Goal: Transaction & Acquisition: Purchase product/service

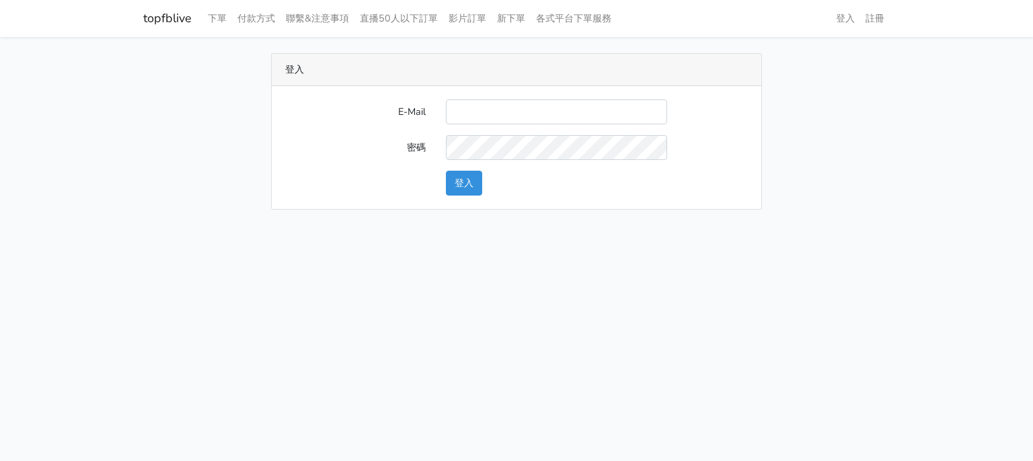
type input "[EMAIL_ADDRESS][DOMAIN_NAME]"
click at [472, 186] on button "登入" at bounding box center [464, 183] width 36 height 25
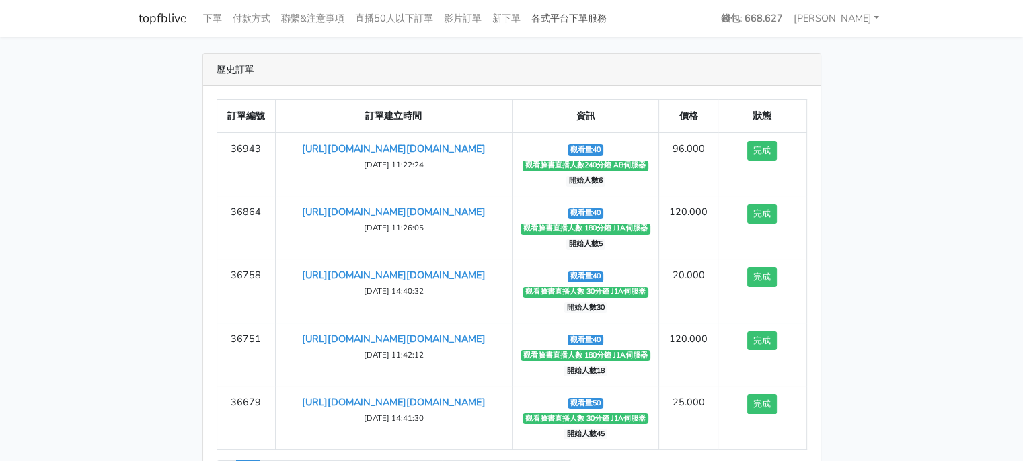
click at [570, 17] on link "各式平台下單服務" at bounding box center [569, 18] width 86 height 26
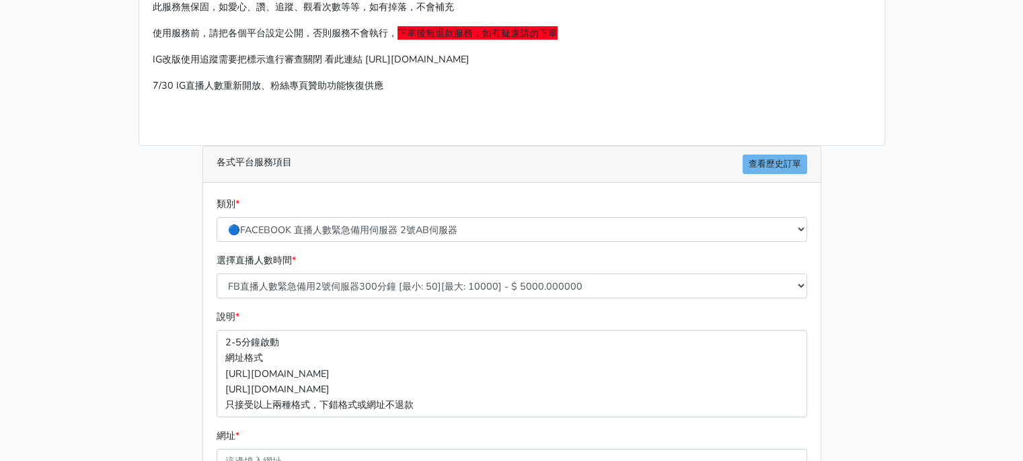
scroll to position [135, 0]
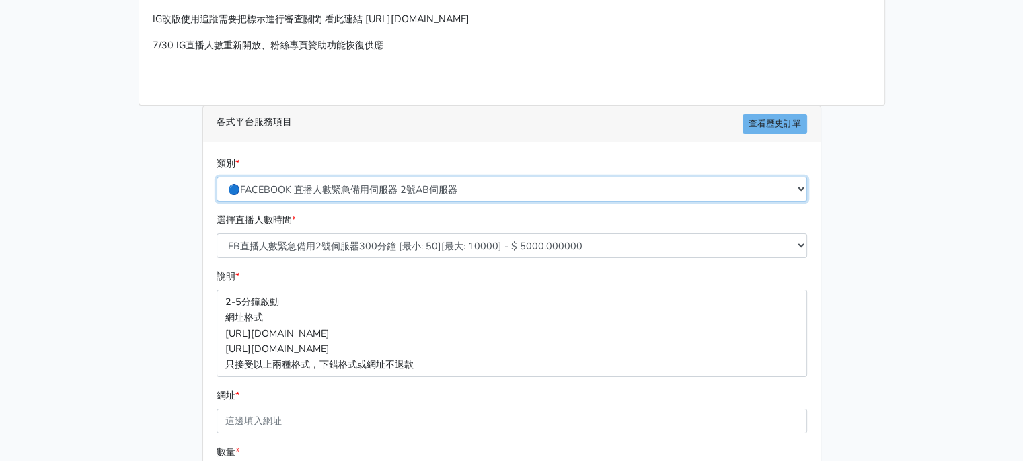
click at [387, 192] on select "🔵FACEBOOK 直播人數緊急備用伺服器 2號AB伺服器 🔵FACEBOOK 網軍專用貼文留言 安全保密 🔵FACEBOOK 直播人數緊急備用伺服器 J1 …" at bounding box center [512, 189] width 591 height 25
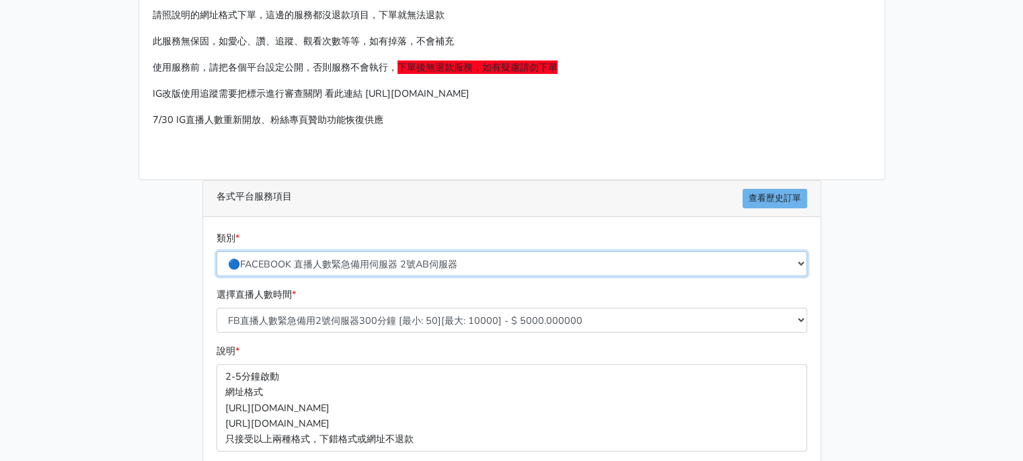
scroll to position [0, 0]
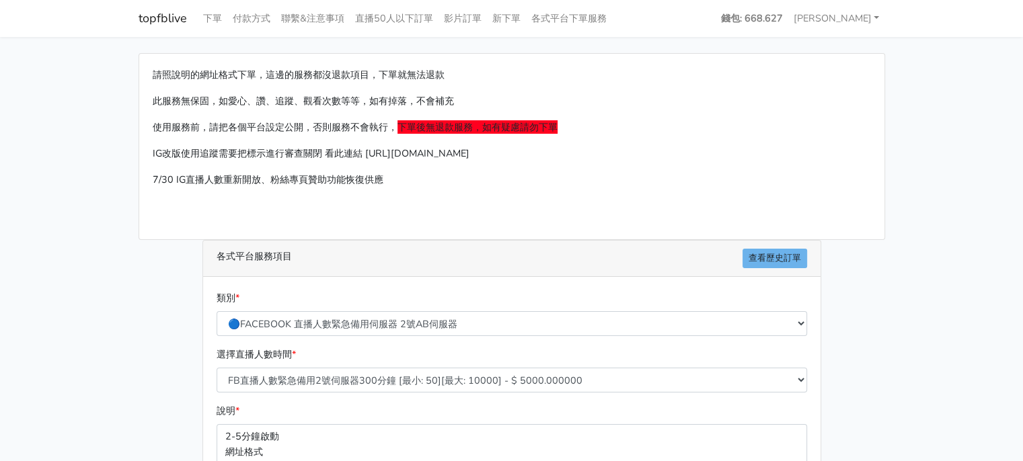
click at [364, 309] on div "類別 * 🔵FACEBOOK 直播人數緊急備用伺服器 2號AB伺服器 🔵FACEBOOK 網軍專用貼文留言 安全保密 🔵FACEBOOK 直播人數緊急備用伺服…" at bounding box center [511, 314] width 597 height 46
click at [361, 316] on select "🔵FACEBOOK 直播人數緊急備用伺服器 2號AB伺服器 🔵FACEBOOK 網軍專用貼文留言 安全保密 🔵FACEBOOK 直播人數緊急備用伺服器 J1 …" at bounding box center [512, 323] width 591 height 25
click at [217, 311] on select "🔵FACEBOOK 直播人數緊急備用伺服器 2號AB伺服器 🔵FACEBOOK 網軍專用貼文留言 安全保密 🔵FACEBOOK 直播人數緊急備用伺服器 J1 …" at bounding box center [512, 323] width 591 height 25
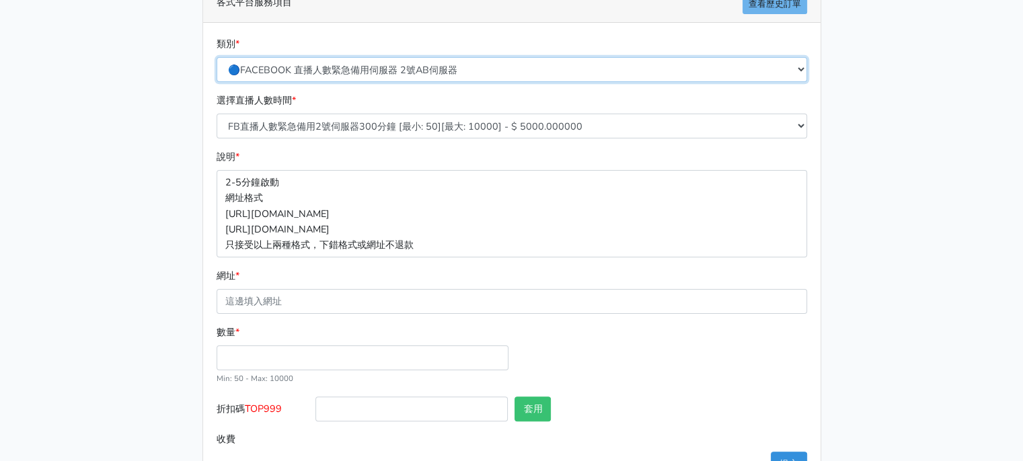
scroll to position [269, 0]
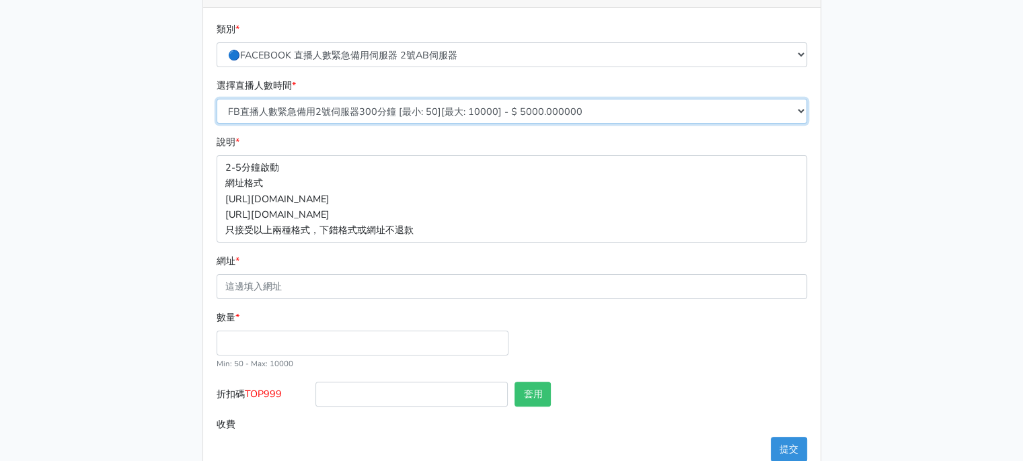
click at [371, 116] on select "FB直播人數緊急備用2號伺服器300分鐘 [最小: 50][最大: 10000] - $ 5000.000000 FB直播人數緊急備用2號伺服器60分鐘 [最…" at bounding box center [512, 111] width 591 height 25
select select "578"
click at [217, 99] on select "FB直播人數緊急備用2號伺服器300分鐘 [最小: 50][最大: 10000] - $ 5000.000000 FB直播人數緊急備用2號伺服器60分鐘 [最…" at bounding box center [512, 111] width 591 height 25
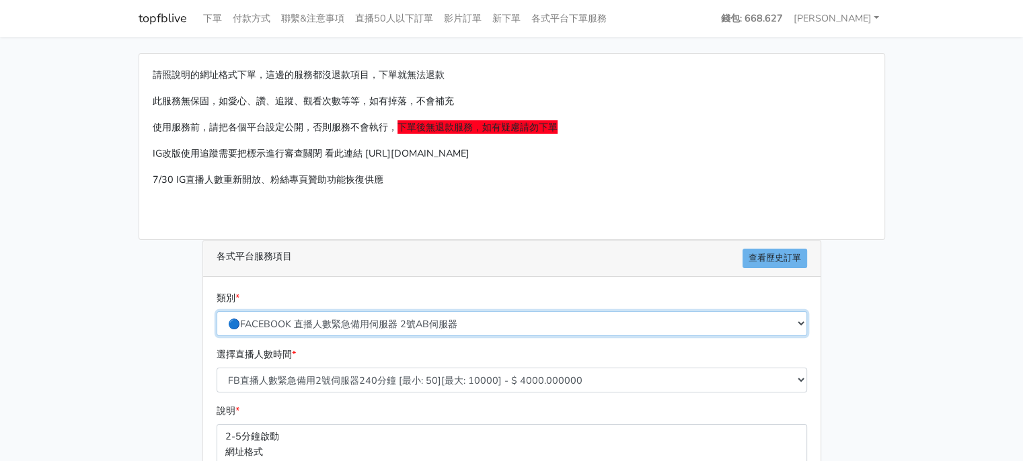
click at [399, 318] on select "🔵FACEBOOK 直播人數緊急備用伺服器 2號AB伺服器 🔵FACEBOOK 網軍專用貼文留言 安全保密 🔵FACEBOOK 直播人數緊急備用伺服器 J1 …" at bounding box center [512, 323] width 591 height 25
select select "🔵2/12新增FACEBOOK 直播人數緊急備用伺服器 SC伺服器"
click at [217, 311] on select "🔵FACEBOOK 直播人數緊急備用伺服器 2號AB伺服器 🔵FACEBOOK 網軍專用貼文留言 安全保密 🔵FACEBOOK 直播人數緊急備用伺服器 J1 …" at bounding box center [512, 323] width 591 height 25
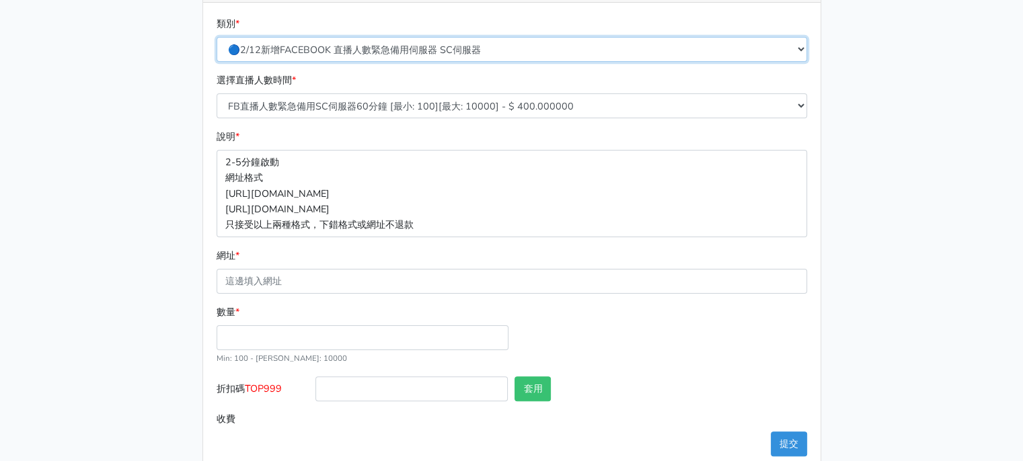
scroll to position [299, 0]
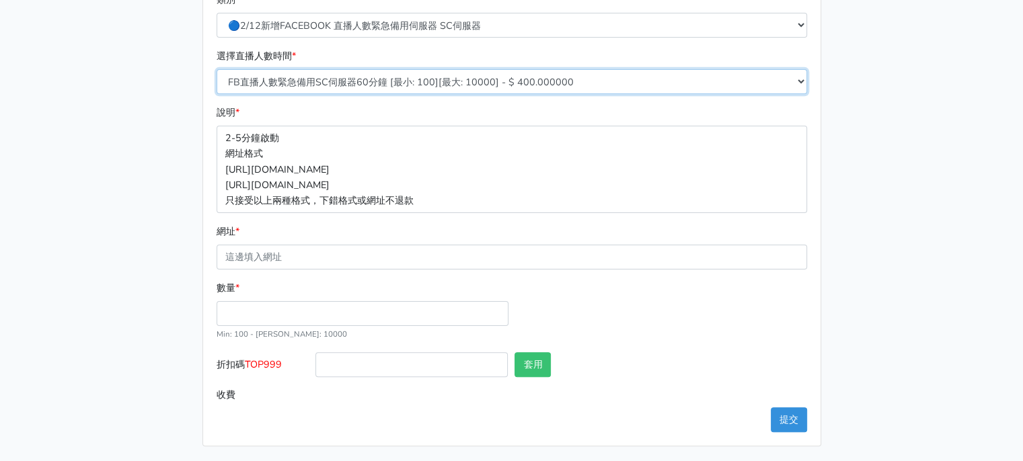
click at [382, 80] on select "FB直播人數緊急備用SC伺服器60分鐘 [最小: 100][最大: 10000] - $ 400.000000 FB直播人數緊急備用SC伺服器120分鐘 [最…" at bounding box center [512, 81] width 591 height 25
select select "638"
click at [217, 69] on select "FB直播人數緊急備用SC伺服器60分鐘 [最小: 100][最大: 10000] - $ 400.000000 FB直播人數緊急備用SC伺服器120分鐘 [最…" at bounding box center [512, 81] width 591 height 25
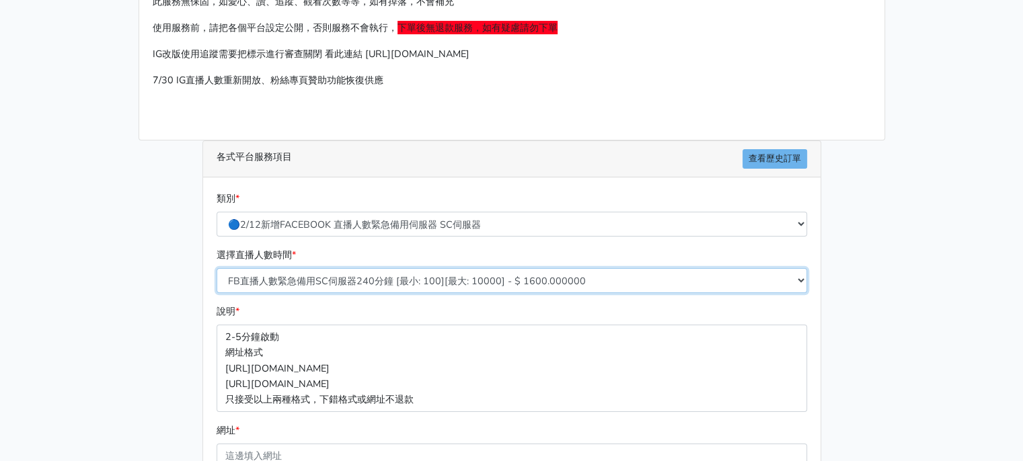
scroll to position [30, 0]
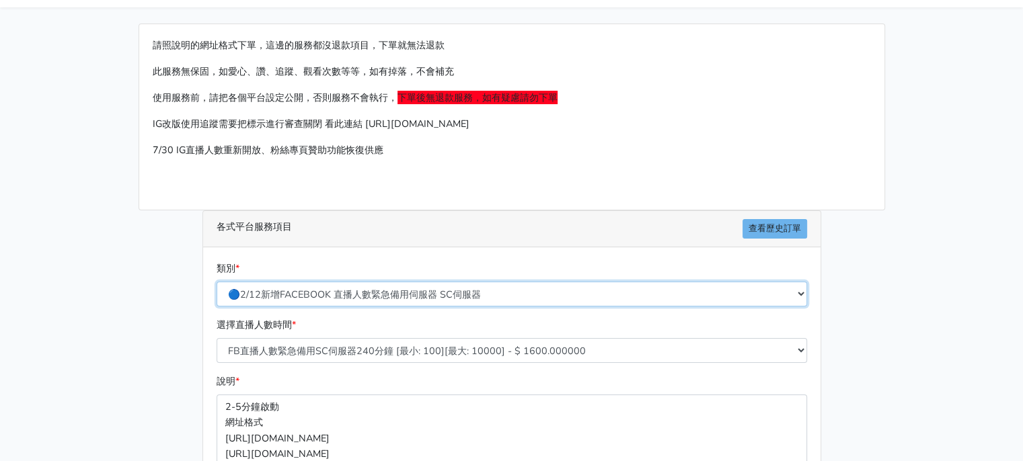
click at [390, 289] on select "🔵FACEBOOK 直播人數緊急備用伺服器 2號AB伺服器 🔵FACEBOOK 網軍專用貼文留言 安全保密 🔵FACEBOOK 直播人數緊急備用伺服器 J1 …" at bounding box center [512, 294] width 591 height 25
select select "🔵FACEBOOK 直播人數緊急備用伺服器 2號AB伺服器"
click at [217, 282] on select "🔵FACEBOOK 直播人數緊急備用伺服器 2號AB伺服器 🔵FACEBOOK 網軍專用貼文留言 安全保密 🔵FACEBOOK 直播人數緊急備用伺服器 J1 …" at bounding box center [512, 294] width 591 height 25
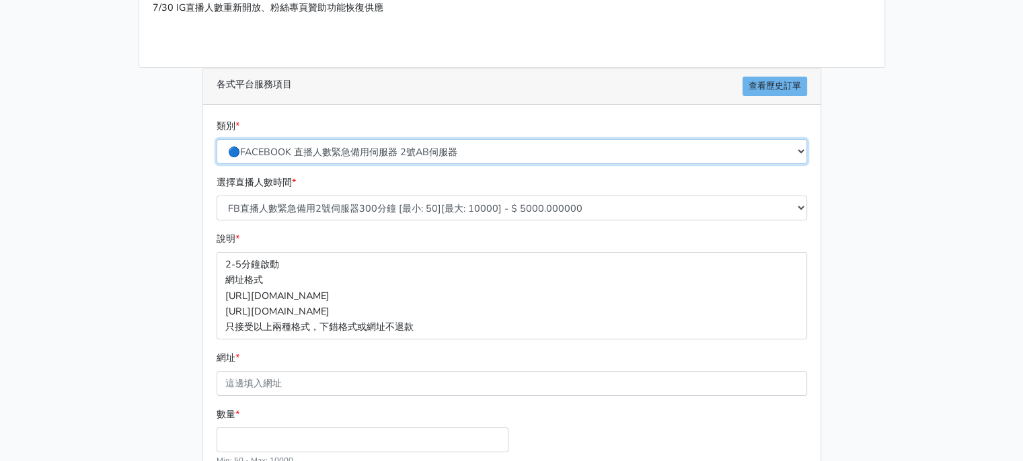
scroll to position [231, 0]
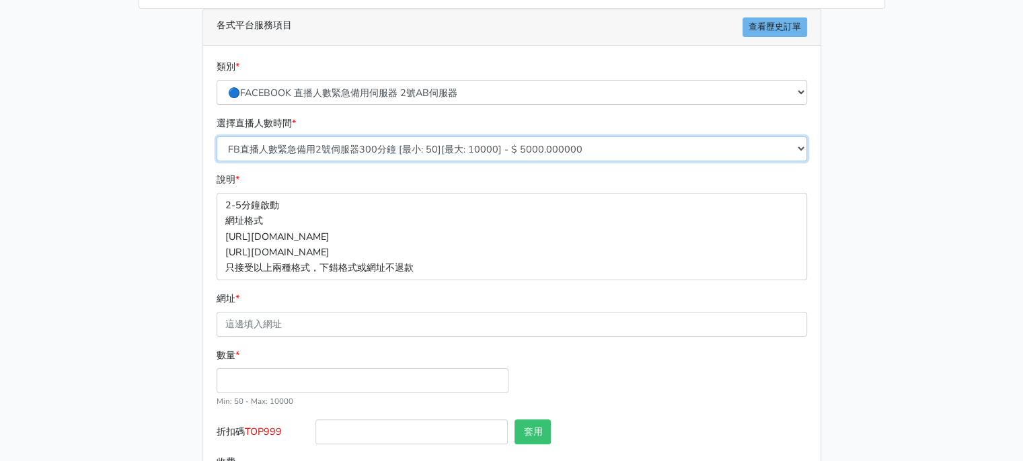
click at [385, 143] on select "FB直播人數緊急備用2號伺服器300分鐘 [最小: 50][最大: 10000] - $ 5000.000000 FB直播人數緊急備用2號伺服器60分鐘 [最…" at bounding box center [512, 149] width 591 height 25
click at [217, 137] on select "FB直播人數緊急備用2號伺服器300分鐘 [最小: 50][最大: 10000] - $ 5000.000000 FB直播人數緊急備用2號伺服器60分鐘 [最…" at bounding box center [512, 149] width 591 height 25
click at [396, 148] on select "FB直播人數緊急備用2號伺服器300分鐘 [最小: 50][最大: 10000] - $ 5000.000000 FB直播人數緊急備用2號伺服器60分鐘 [最…" at bounding box center [512, 149] width 591 height 25
select select "578"
click at [217, 137] on select "FB直播人數緊急備用2號伺服器300分鐘 [最小: 50][最大: 10000] - $ 5000.000000 FB直播人數緊急備用2號伺服器60分鐘 [最…" at bounding box center [512, 149] width 591 height 25
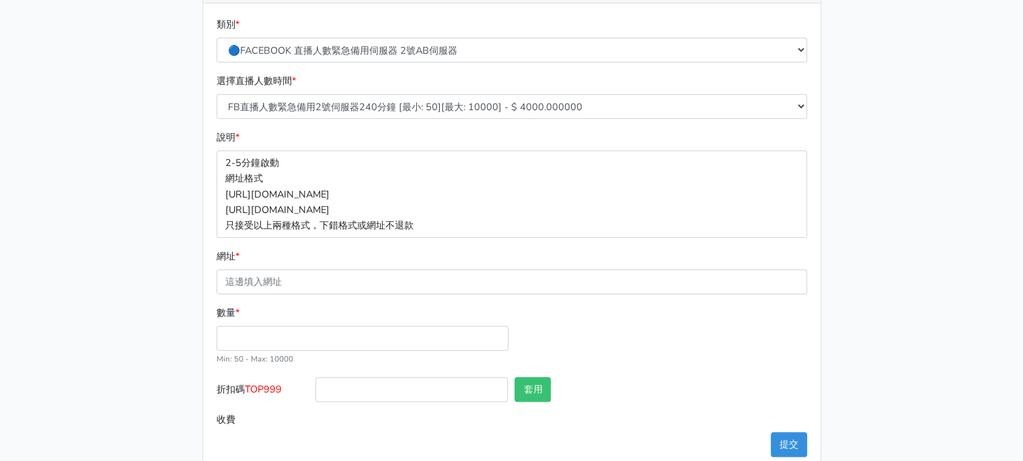
scroll to position [299, 0]
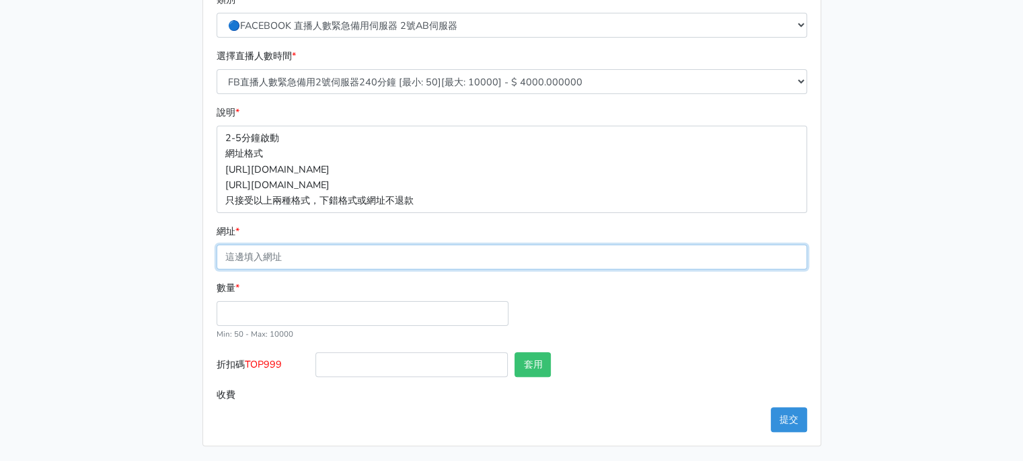
click at [369, 254] on input "網址 *" at bounding box center [512, 257] width 591 height 25
paste input "[URL][DOMAIN_NAME][DOMAIN_NAME]"
type input "[URL][DOMAIN_NAME][DOMAIN_NAME]"
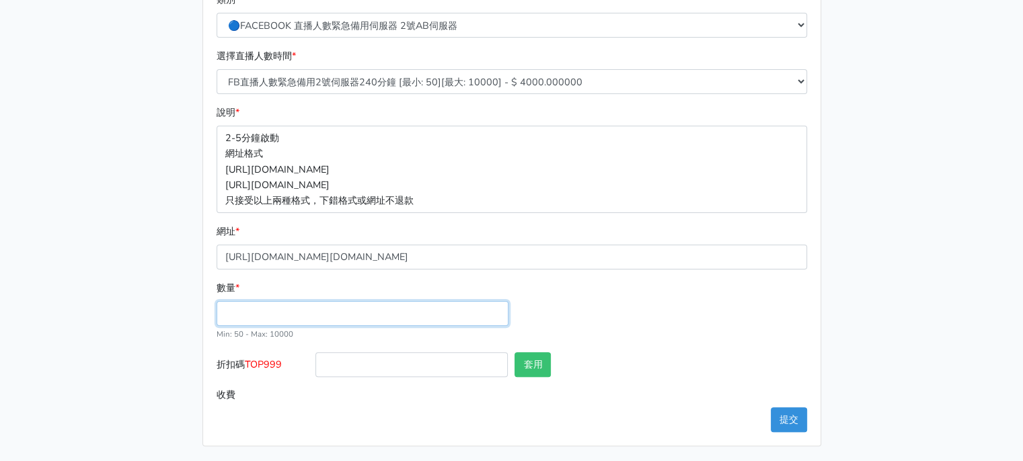
click at [294, 309] on input "數量 *" at bounding box center [363, 313] width 292 height 25
type input "50"
type input "200.000"
click at [576, 350] on div "數量 * 50 Min: 50 - [PERSON_NAME]: 10000" at bounding box center [511, 316] width 597 height 72
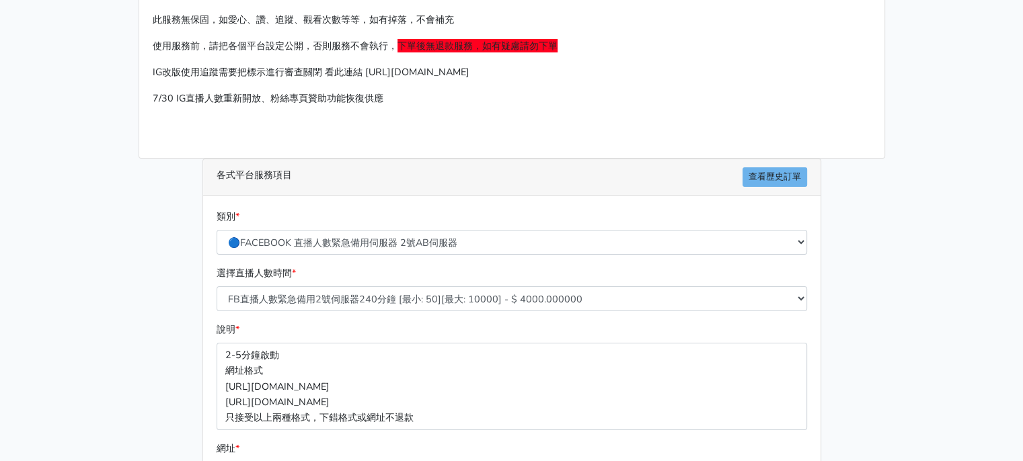
scroll to position [0, 0]
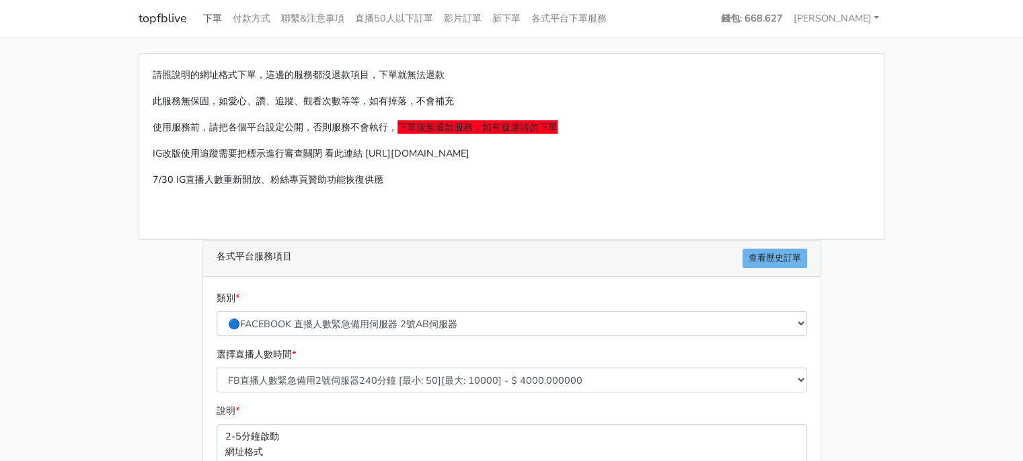
click at [204, 21] on link "下單" at bounding box center [213, 18] width 30 height 26
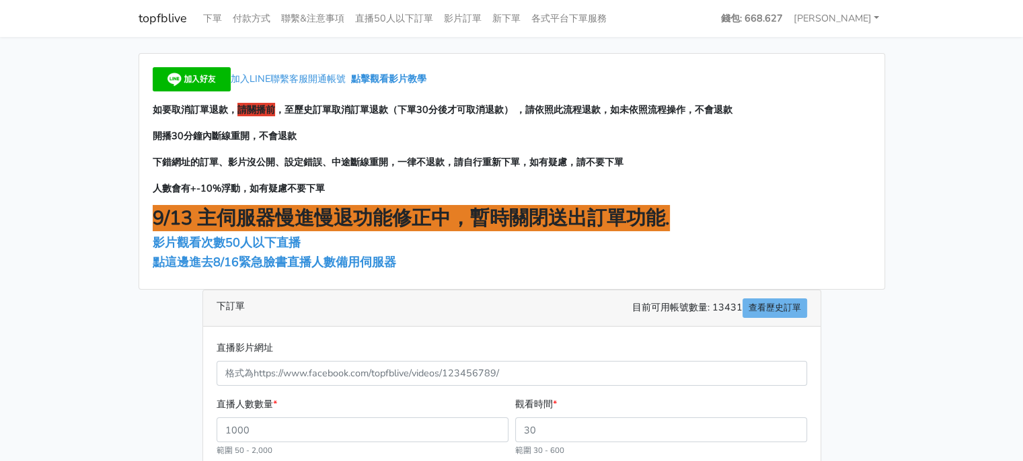
scroll to position [67, 0]
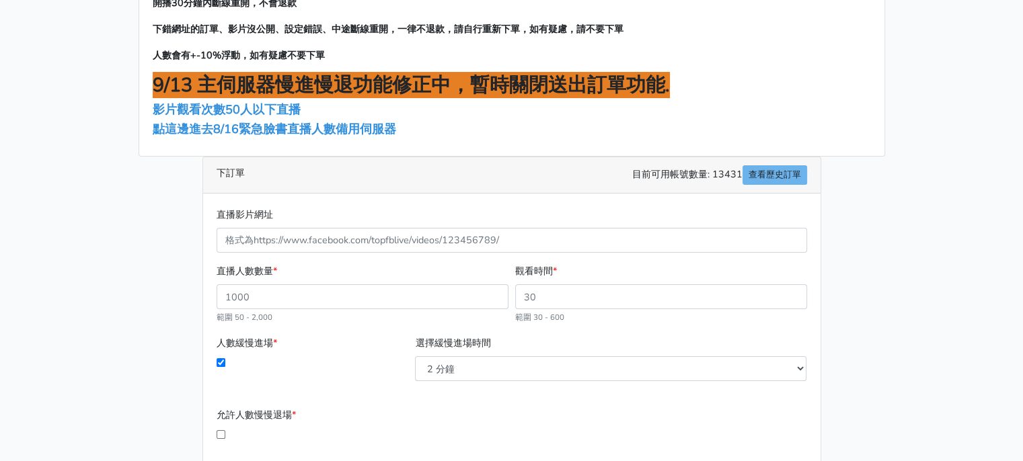
scroll to position [135, 0]
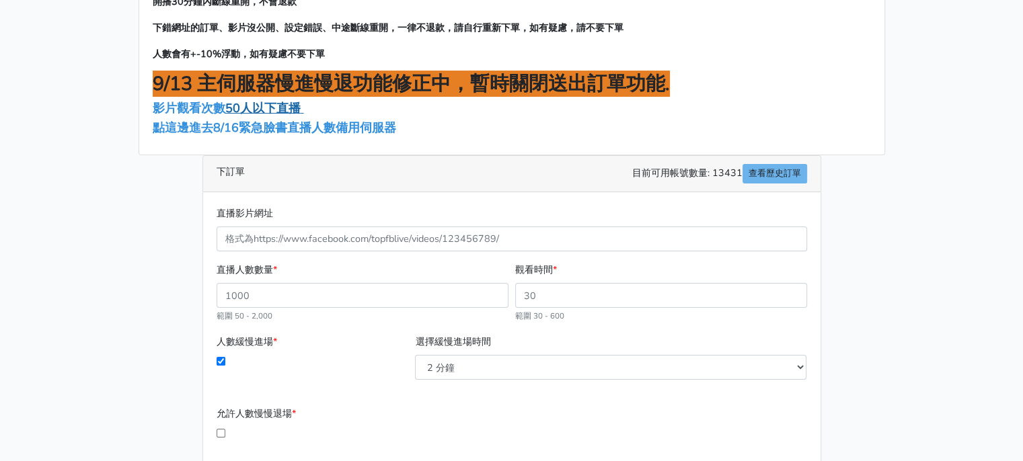
click at [276, 104] on span "50人以下直播" at bounding box center [262, 108] width 75 height 16
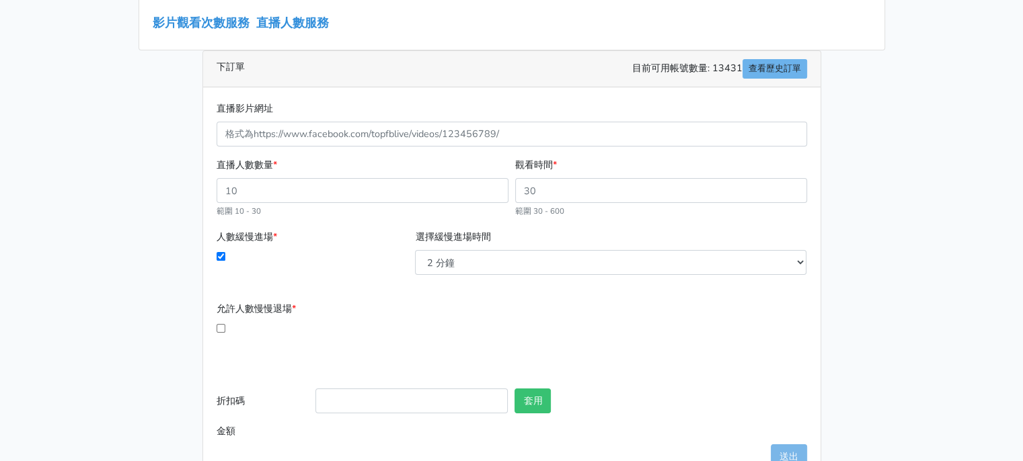
scroll to position [202, 0]
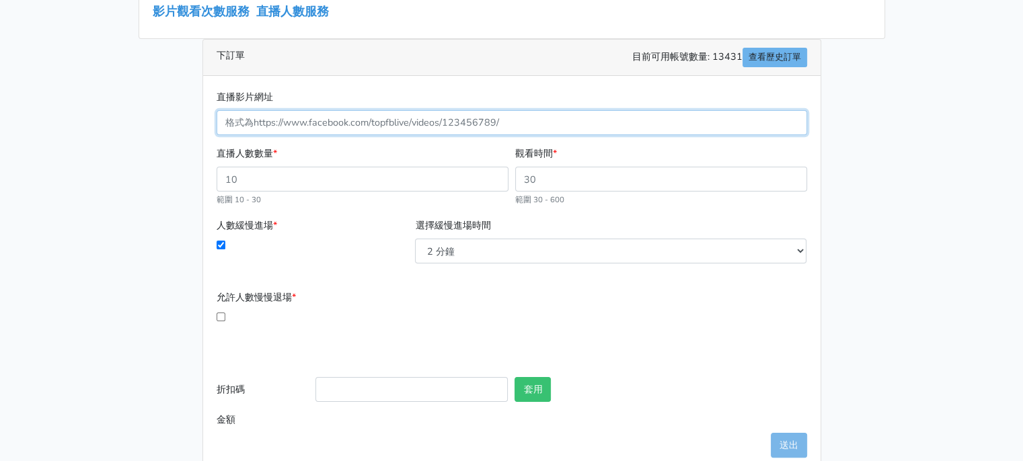
click at [311, 124] on input "直播影片網址" at bounding box center [512, 122] width 591 height 25
paste input "[URL][DOMAIN_NAME][DOMAIN_NAME]"
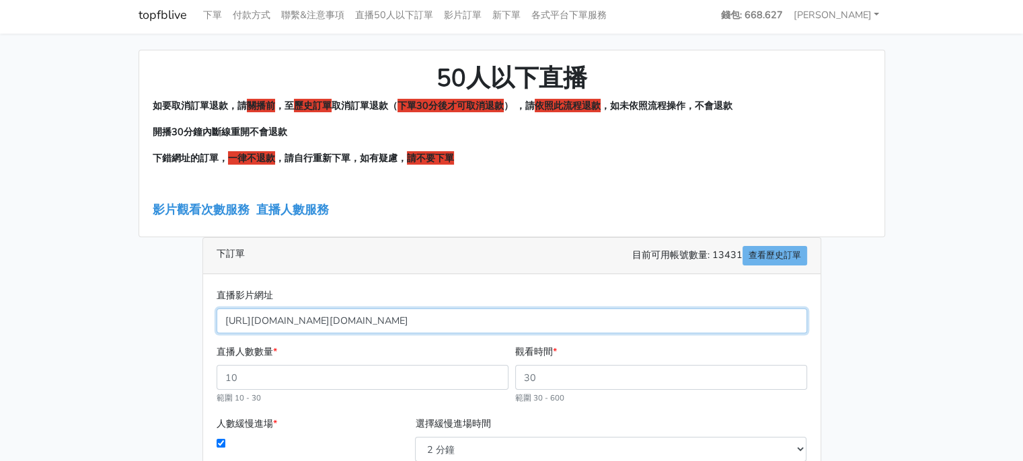
scroll to position [0, 0]
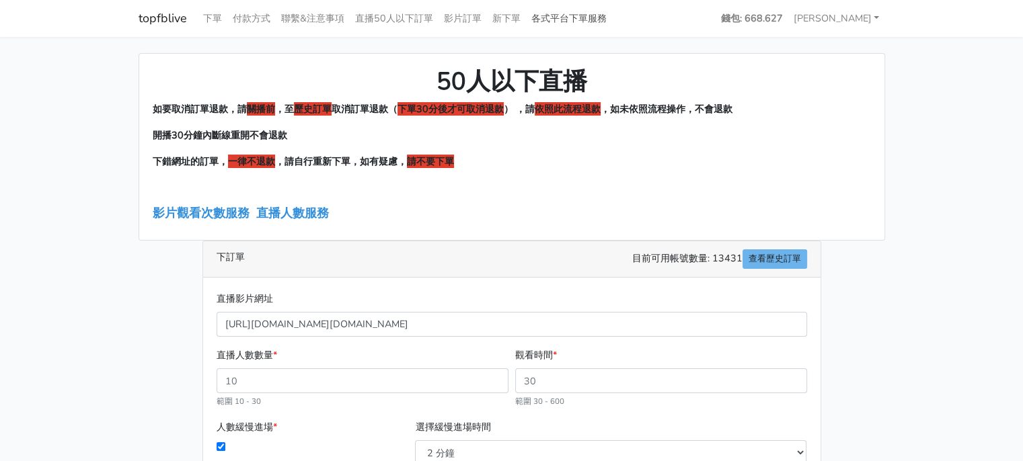
type input "25407804638849044"
click at [558, 25] on link "各式平台下單服務" at bounding box center [569, 18] width 86 height 26
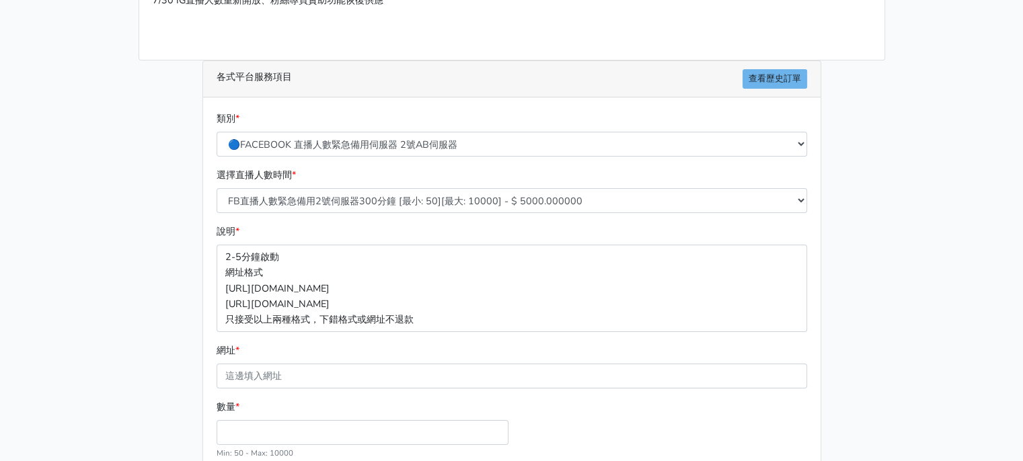
scroll to position [202, 0]
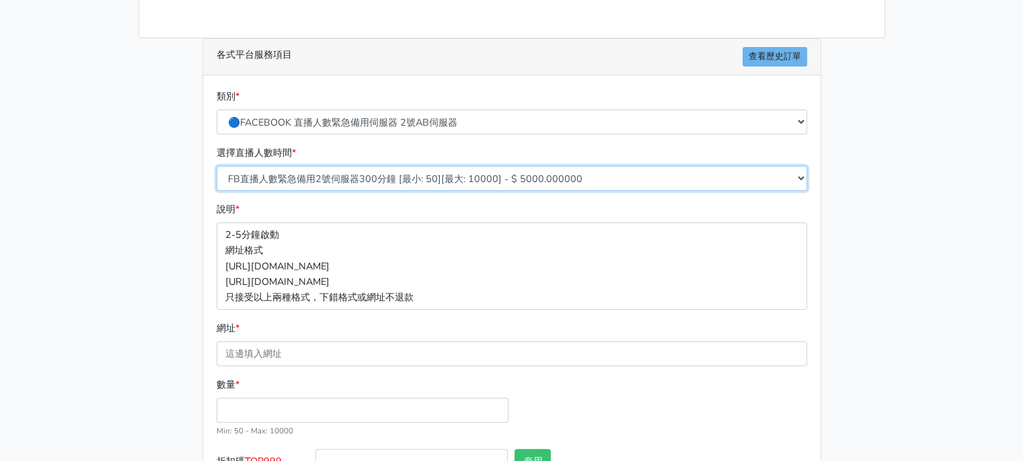
click at [369, 180] on select "FB直播人數緊急備用2號伺服器300分鐘 [最小: 50][最大: 10000] - $ 5000.000000 FB直播人數緊急備用2號伺服器60分鐘 [最…" at bounding box center [512, 178] width 591 height 25
select select "577"
click at [217, 166] on select "FB直播人數緊急備用2號伺服器300分鐘 [最小: 50][最大: 10000] - $ 5000.000000 FB直播人數緊急備用2號伺服器60分鐘 [最…" at bounding box center [512, 178] width 591 height 25
click at [398, 178] on select "FB直播人數緊急備用2號伺服器300分鐘 [最小: 50][最大: 10000] - $ 5000.000000 FB直播人數緊急備用2號伺服器60分鐘 [最…" at bounding box center [512, 178] width 591 height 25
click at [217, 166] on select "FB直播人數緊急備用2號伺服器300分鐘 [最小: 50][最大: 10000] - $ 5000.000000 FB直播人數緊急備用2號伺服器60分鐘 [最…" at bounding box center [512, 178] width 591 height 25
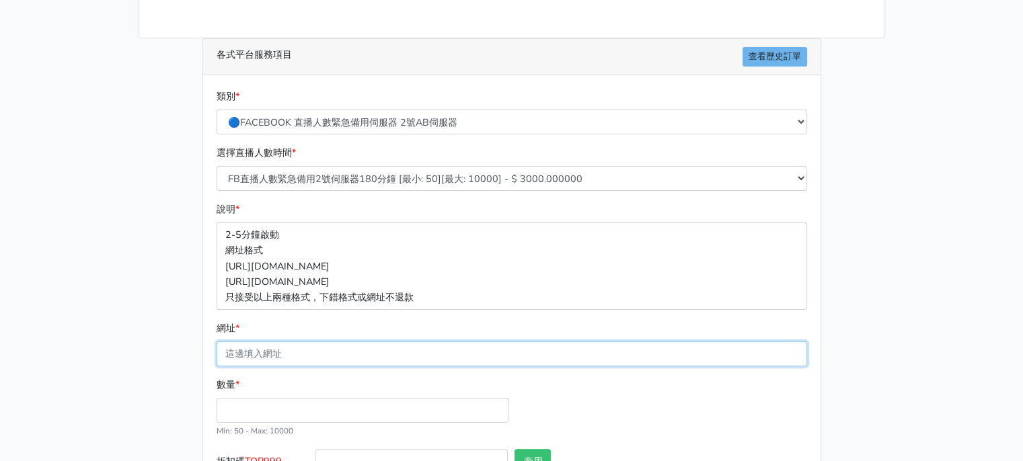
click at [334, 350] on input "網址 *" at bounding box center [512, 354] width 591 height 25
paste input "[URL][DOMAIN_NAME][DOMAIN_NAME]"
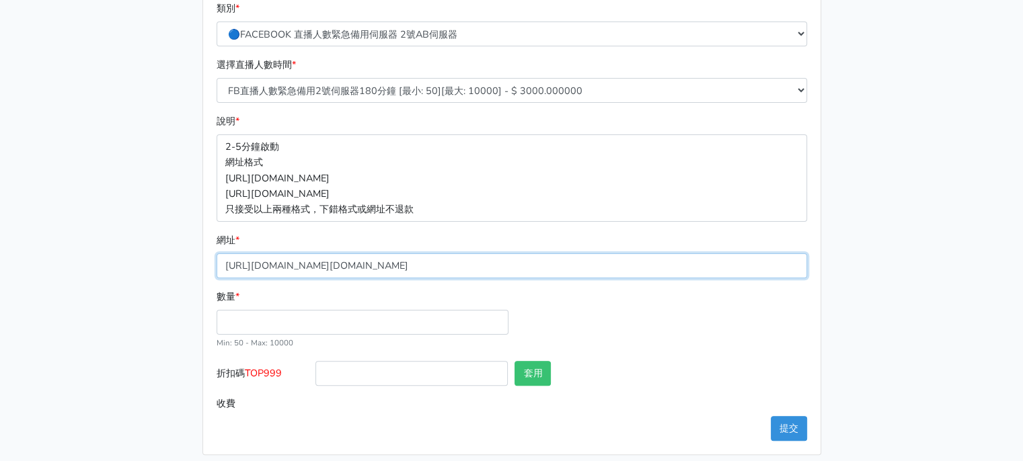
scroll to position [299, 0]
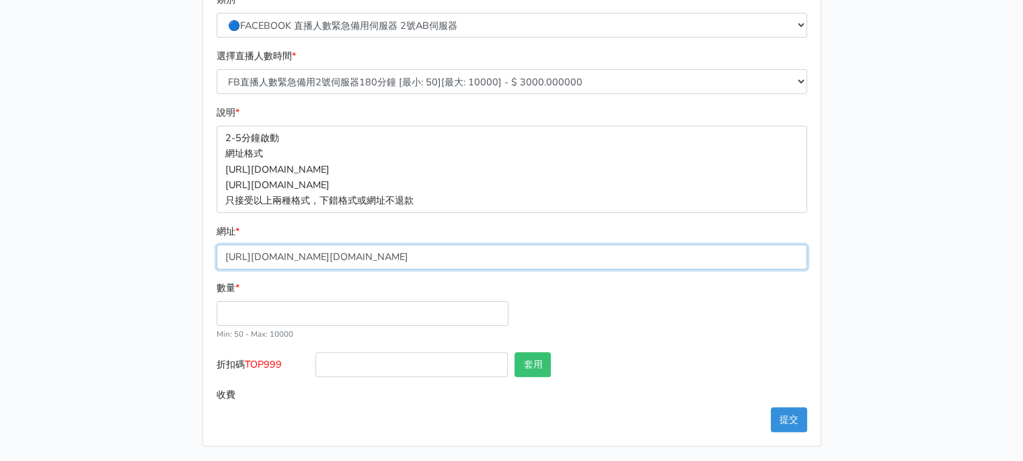
type input "[URL][DOMAIN_NAME][DOMAIN_NAME]"
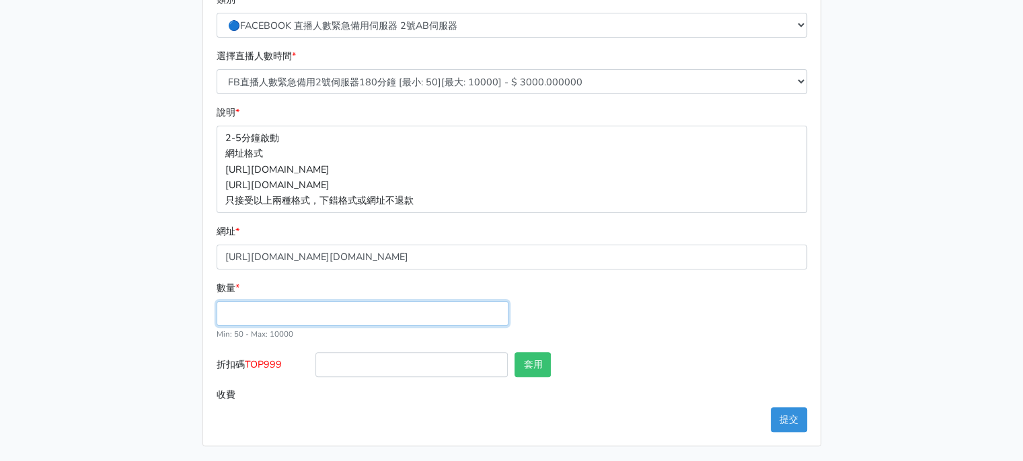
click at [307, 307] on input "數量 *" at bounding box center [363, 313] width 292 height 25
type input "50"
type input "150.000"
click at [580, 318] on div "數量 * 50 Min: 50 - Max: 10000" at bounding box center [511, 316] width 597 height 72
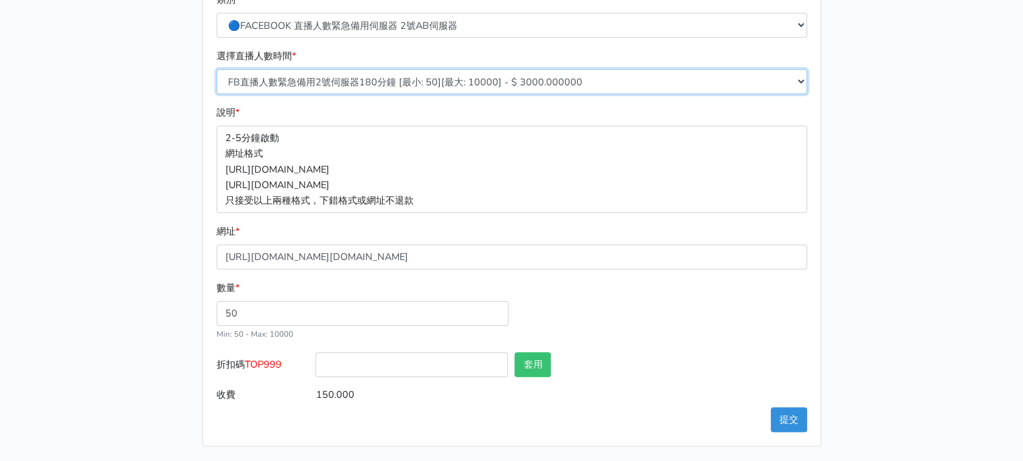
click at [390, 89] on select "FB直播人數緊急備用2號伺服器300分鐘 [最小: 50][最大: 10000] - $ 5000.000000 FB直播人數緊急備用2號伺服器60分鐘 [最…" at bounding box center [512, 81] width 591 height 25
click at [638, 384] on input "150.000" at bounding box center [560, 395] width 491 height 25
click at [469, 71] on select "FB直播人數緊急備用2號伺服器300分鐘 [最小: 50][最大: 10000] - $ 5000.000000 FB直播人數緊急備用2號伺服器60分鐘 [最…" at bounding box center [512, 81] width 591 height 25
select select "573"
click at [217, 69] on select "FB直播人數緊急備用2號伺服器300分鐘 [最小: 50][最大: 10000] - $ 5000.000000 FB直播人數緊急備用2號伺服器60分鐘 [最…" at bounding box center [512, 81] width 591 height 25
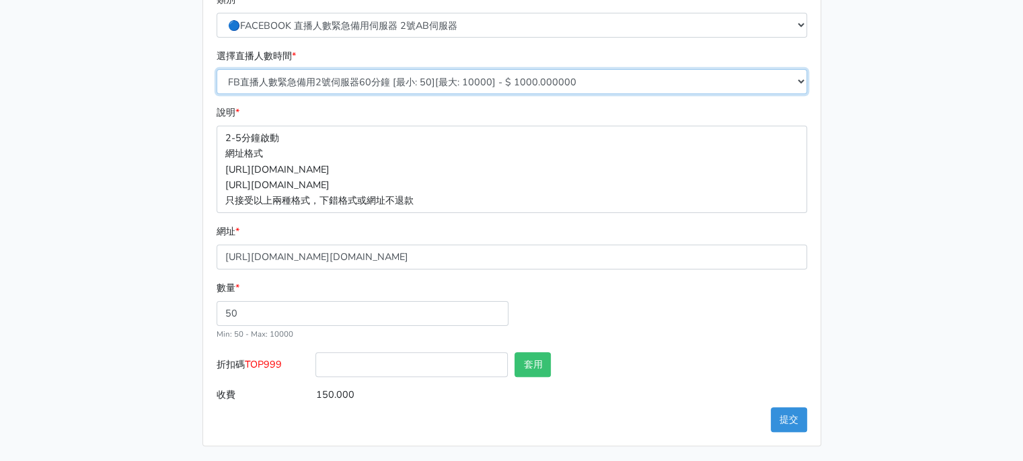
type input "50.000"
click at [471, 85] on select "FB直播人數緊急備用2號伺服器300分鐘 [最小: 50][最大: 10000] - $ 5000.000000 FB直播人數緊急備用2號伺服器60分鐘 [最…" at bounding box center [512, 81] width 591 height 25
select select "577"
click at [217, 69] on select "FB直播人數緊急備用2號伺服器300分鐘 [最小: 50][最大: 10000] - $ 5000.000000 FB直播人數緊急備用2號伺服器60分鐘 [最…" at bounding box center [512, 81] width 591 height 25
type input "150.000"
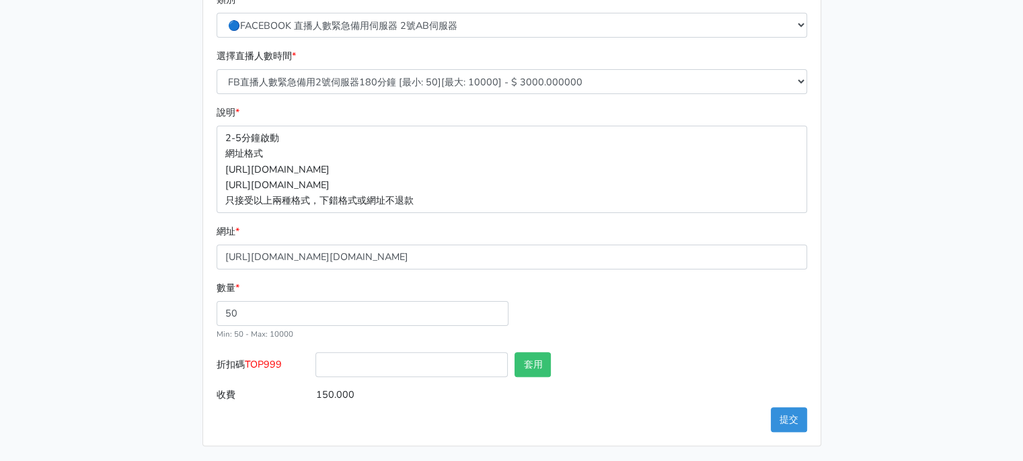
click at [662, 344] on div "數量 * 50 Min: 50 - Max: 10000" at bounding box center [511, 316] width 597 height 72
click at [784, 416] on button "提交" at bounding box center [789, 420] width 36 height 25
